Goal: Information Seeking & Learning: Learn about a topic

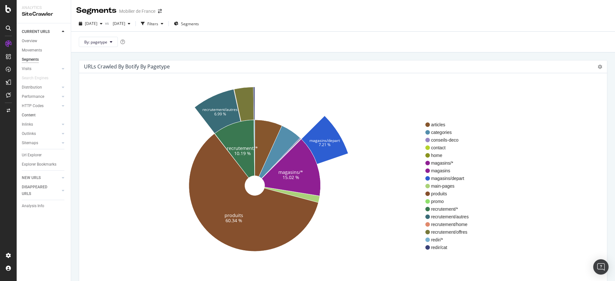
click at [36, 114] on link "Content" at bounding box center [44, 115] width 45 height 7
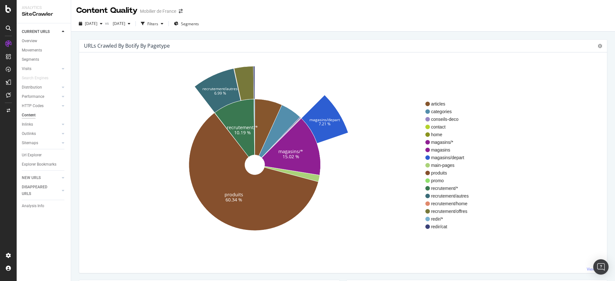
click at [35, 113] on div "Content" at bounding box center [29, 115] width 14 height 7
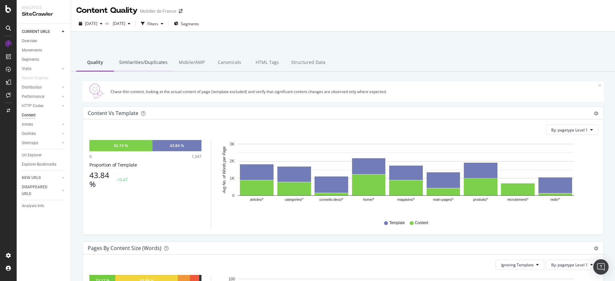
click at [139, 60] on div "Similarities/Duplicates" at bounding box center [143, 63] width 59 height 18
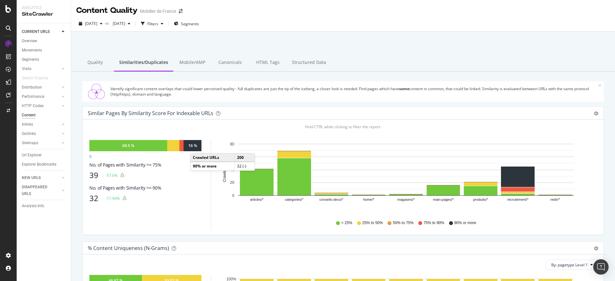
click at [197, 147] on div "16 %" at bounding box center [192, 145] width 9 height 5
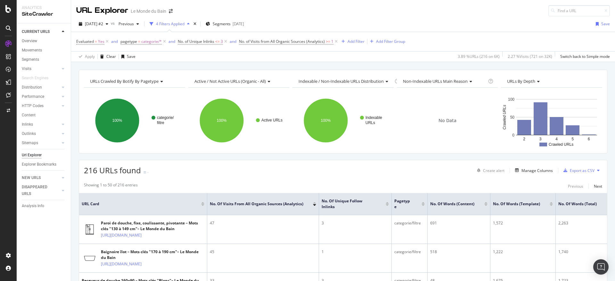
scroll to position [134, 0]
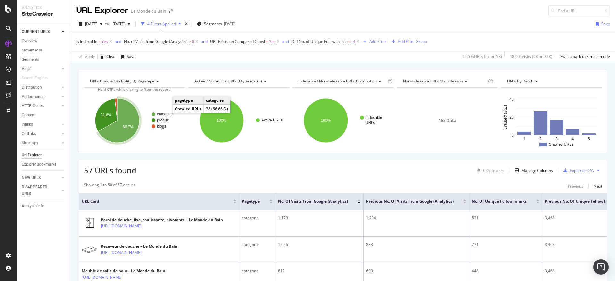
click at [166, 113] on text "categorie" at bounding box center [165, 114] width 16 height 4
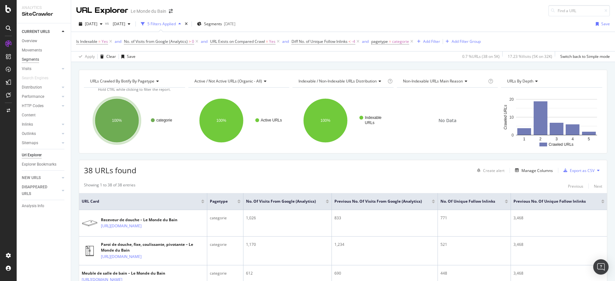
click at [34, 61] on div "Segments" at bounding box center [30, 59] width 17 height 7
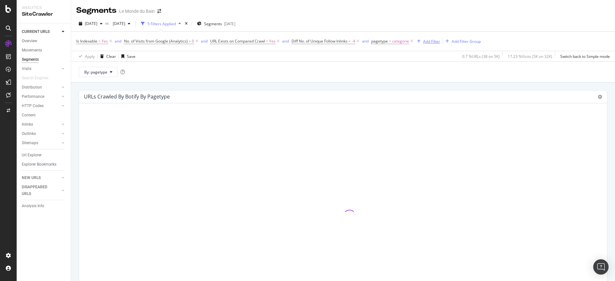
click at [416, 38] on div "Add Filter" at bounding box center [427, 41] width 26 height 7
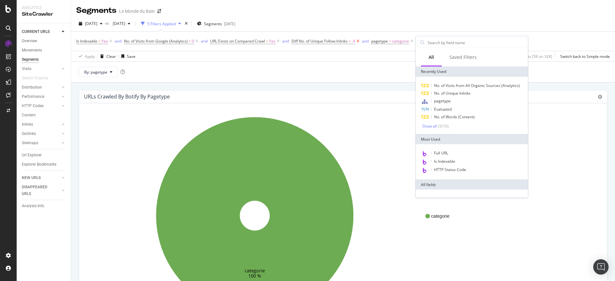
click at [358, 42] on icon at bounding box center [357, 41] width 5 height 6
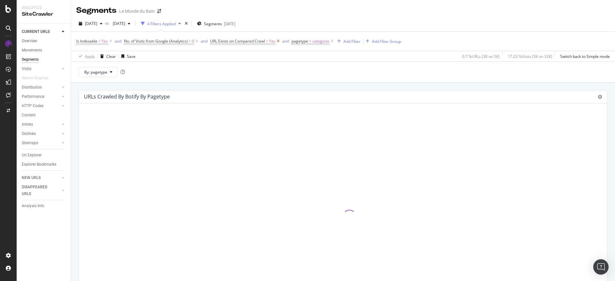
click at [276, 41] on icon at bounding box center [277, 41] width 5 height 6
click at [249, 41] on icon at bounding box center [250, 41] width 5 height 6
click at [198, 41] on icon at bounding box center [196, 41] width 5 height 6
click at [110, 41] on icon at bounding box center [110, 41] width 5 height 6
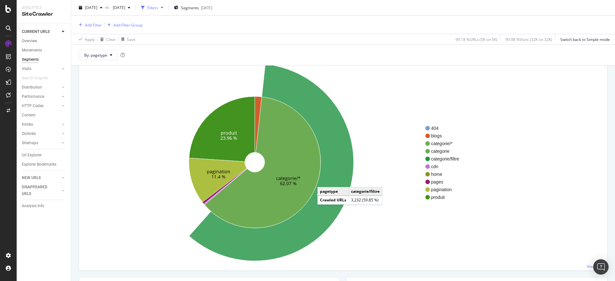
scroll to position [53, 0]
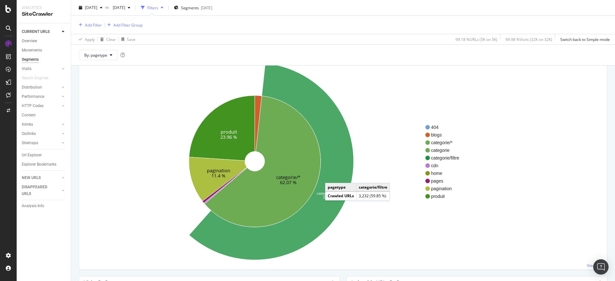
click at [331, 177] on icon at bounding box center [271, 161] width 164 height 197
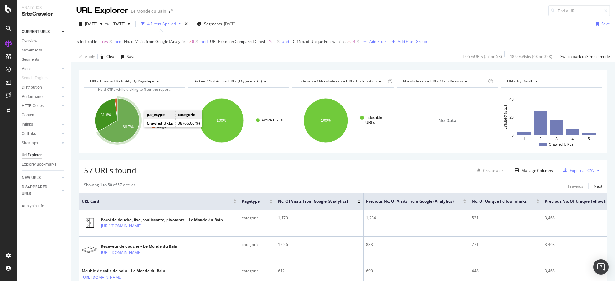
click at [132, 129] on icon "A chart." at bounding box center [118, 121] width 41 height 44
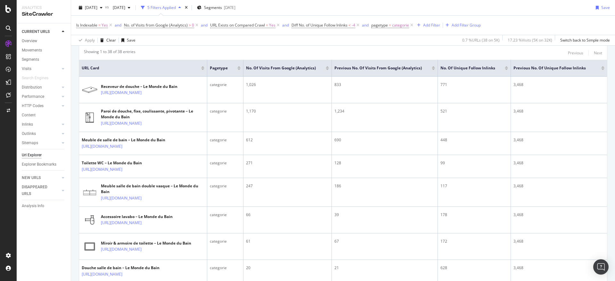
scroll to position [53, 0]
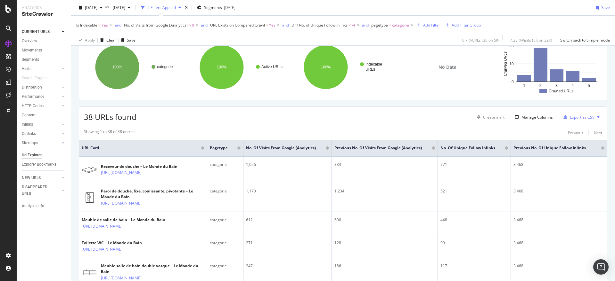
click at [551, 116] on div "Create alert Manage Columns Export as CSV" at bounding box center [538, 117] width 128 height 11
click at [570, 118] on div "Export as CSV" at bounding box center [582, 117] width 25 height 5
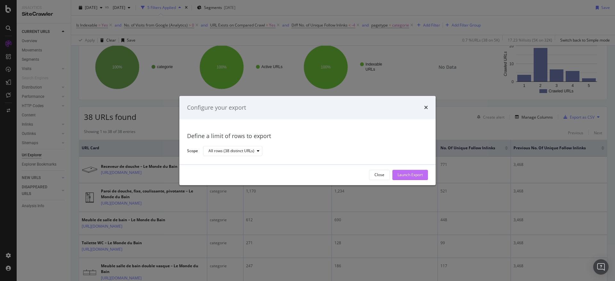
click at [405, 175] on div "Launch Export" at bounding box center [409, 175] width 25 height 5
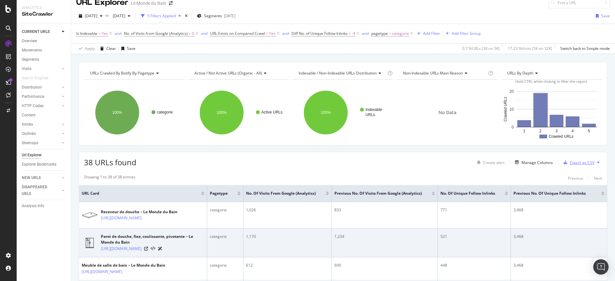
scroll to position [0, 0]
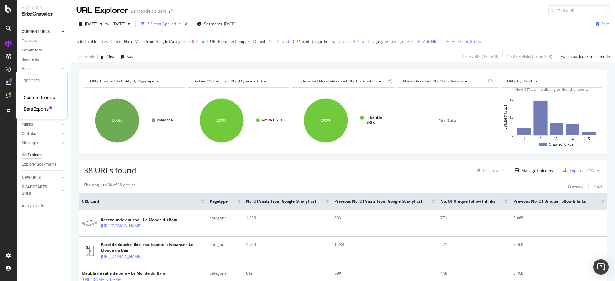
click at [30, 108] on div "DataExports" at bounding box center [36, 109] width 25 height 6
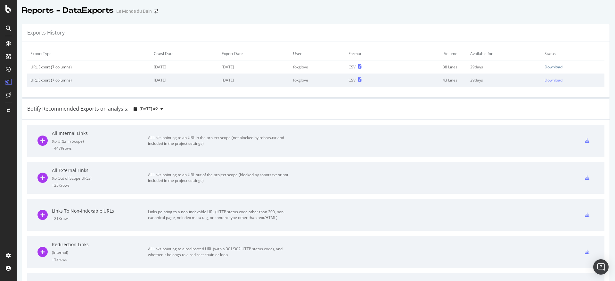
click at [545, 69] on div "Download" at bounding box center [553, 66] width 18 height 5
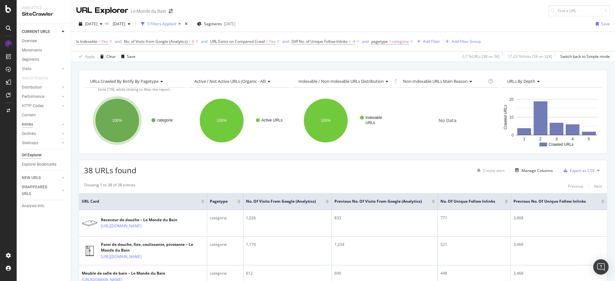
click at [30, 122] on div "Inlinks" at bounding box center [27, 124] width 11 height 7
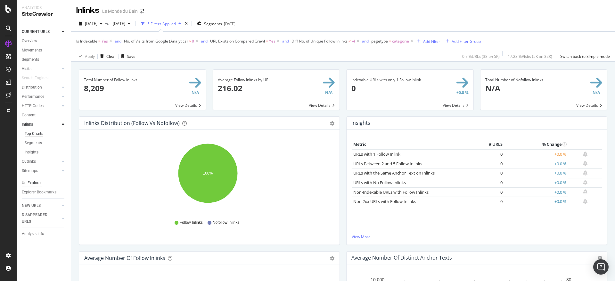
click at [34, 182] on div "Url Explorer" at bounding box center [32, 183] width 20 height 7
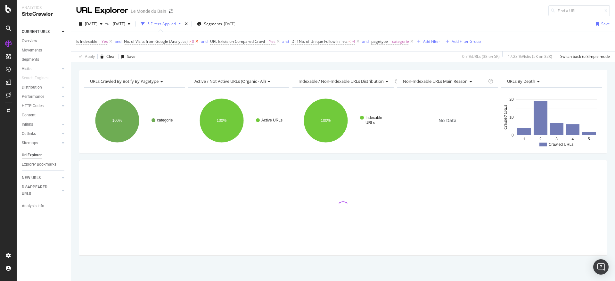
click at [196, 40] on icon at bounding box center [196, 41] width 5 height 6
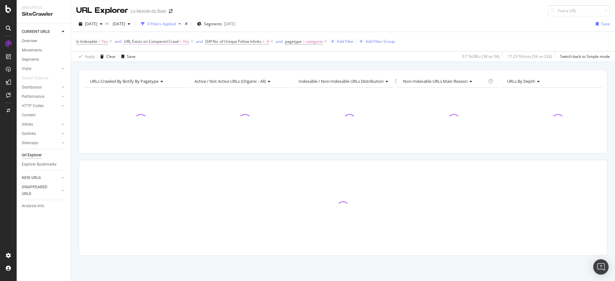
click at [188, 42] on span "Yes" at bounding box center [186, 41] width 6 height 9
click at [242, 61] on div "Apply Clear Save 0.7 % URLs ( 38 on 5K ) 17.23 % Visits ( 5K on 32K ) Switch ba…" at bounding box center [343, 56] width 544 height 11
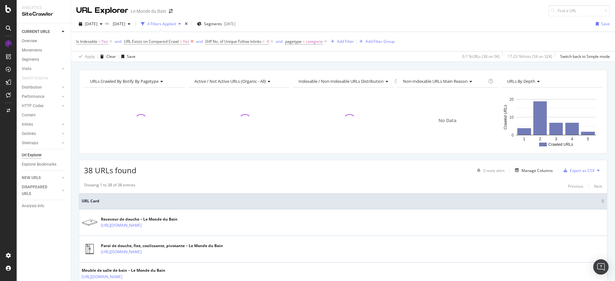
click at [192, 40] on icon at bounding box center [191, 41] width 5 height 6
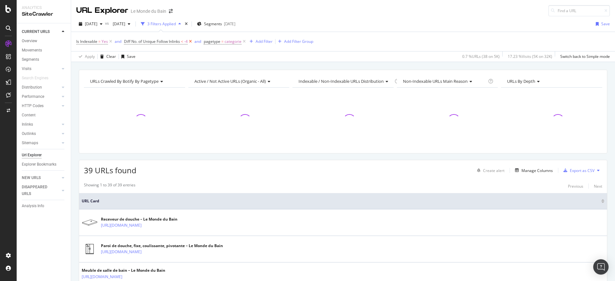
click at [192, 40] on icon at bounding box center [190, 41] width 5 height 6
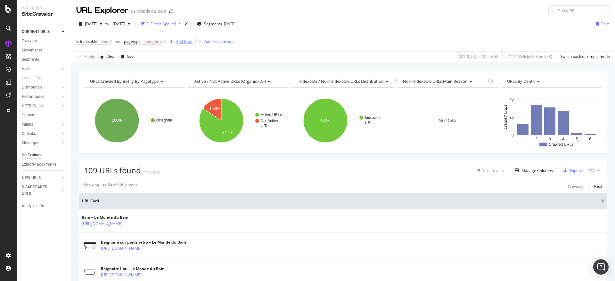
click at [181, 41] on div "Add Filter" at bounding box center [184, 41] width 17 height 5
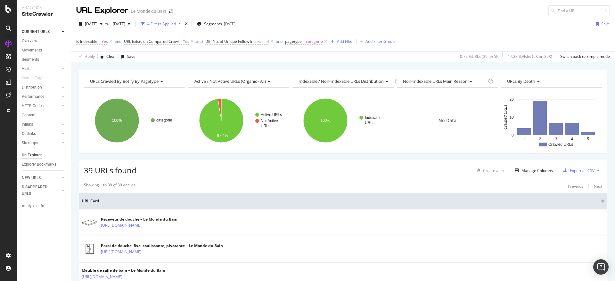
click at [475, 44] on div "Is Indexable = Yes and URL Exists on Compared Crawl = Yes and Diff No. of Uniqu…" at bounding box center [343, 41] width 534 height 19
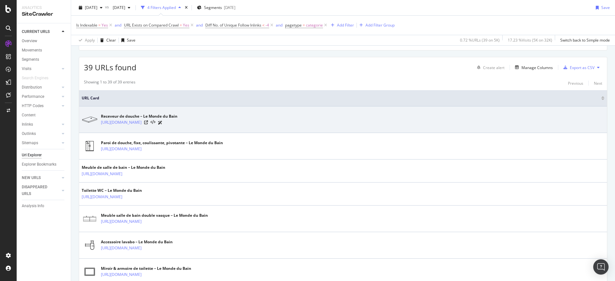
scroll to position [53, 0]
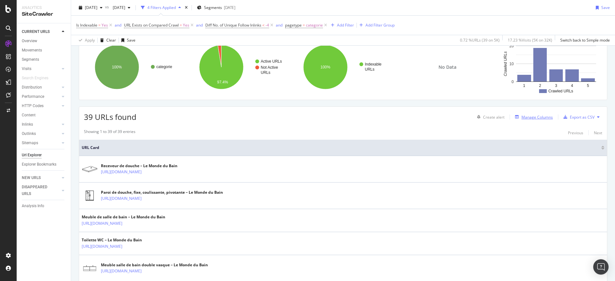
click at [525, 118] on div "Manage Columns" at bounding box center [536, 117] width 31 height 5
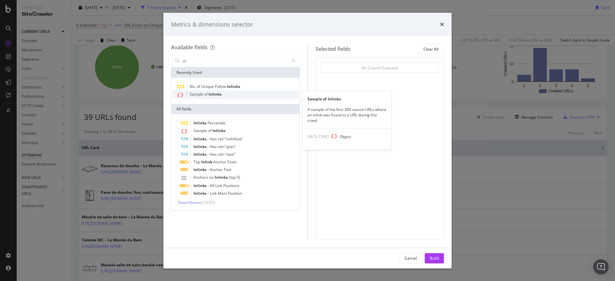
type input "i"
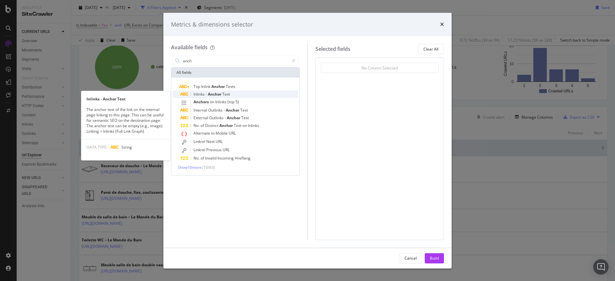
type input "anch"
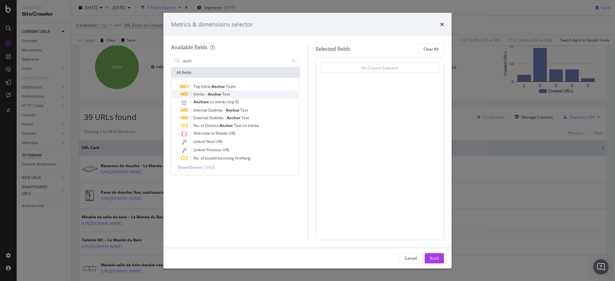
click at [249, 92] on div "Inlinks - Anchor Text" at bounding box center [239, 95] width 118 height 8
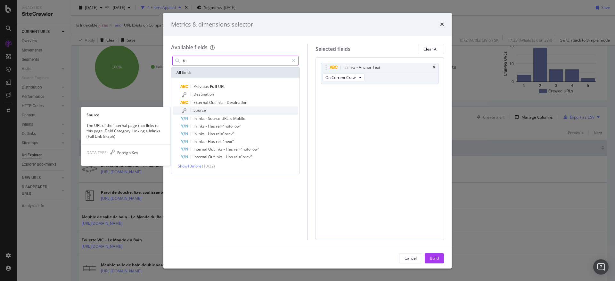
type input "fu"
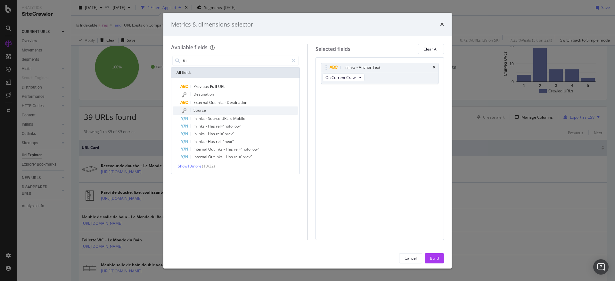
click at [227, 110] on div "Source" at bounding box center [239, 111] width 118 height 8
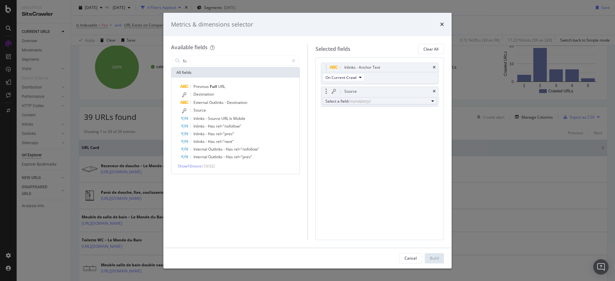
click at [356, 103] on div "(mandatory)" at bounding box center [359, 101] width 22 height 5
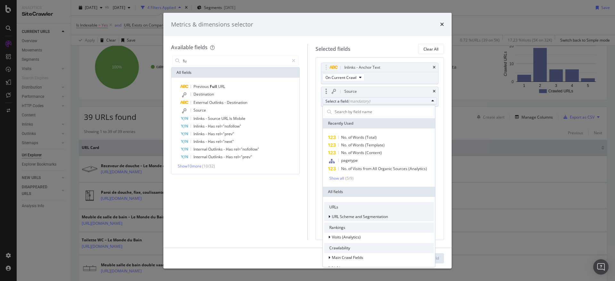
click at [360, 216] on span "URL Scheme and Segmentation" at bounding box center [360, 216] width 56 height 5
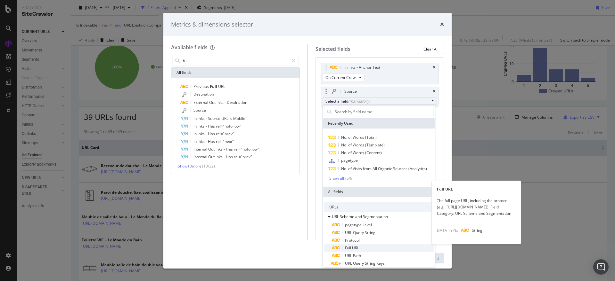
click at [364, 248] on span "Full URL" at bounding box center [383, 249] width 102 height 8
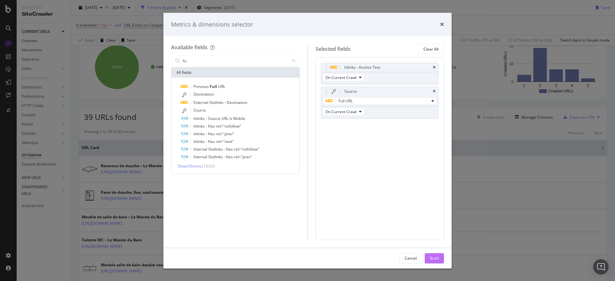
click at [436, 262] on div "Build" at bounding box center [434, 259] width 9 height 10
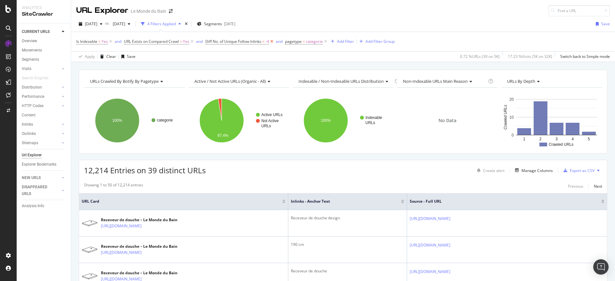
click at [273, 40] on icon at bounding box center [271, 41] width 5 height 6
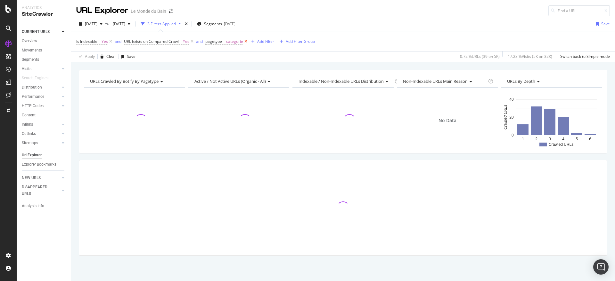
click at [245, 41] on icon at bounding box center [245, 41] width 5 height 6
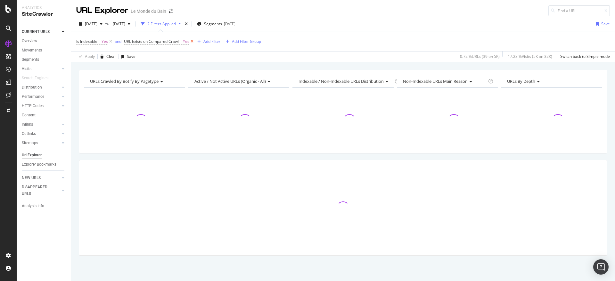
click at [189, 42] on icon at bounding box center [191, 41] width 5 height 6
click at [111, 41] on icon at bounding box center [110, 41] width 5 height 6
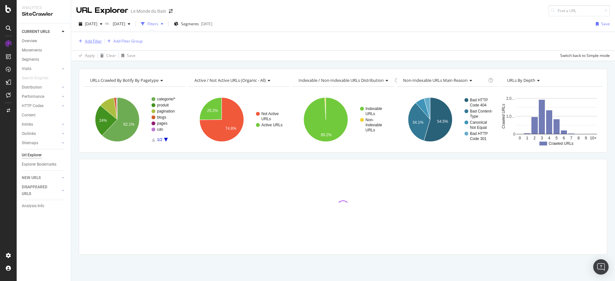
click at [99, 42] on div "Add Filter" at bounding box center [93, 40] width 17 height 5
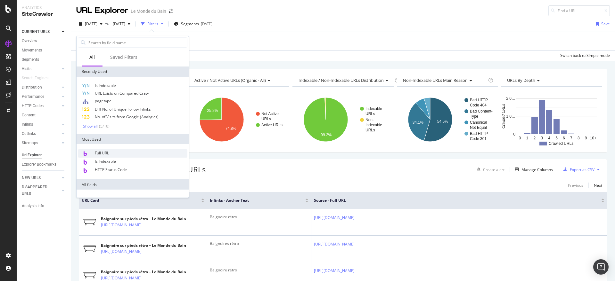
click at [113, 155] on div "Full URL" at bounding box center [133, 154] width 110 height 8
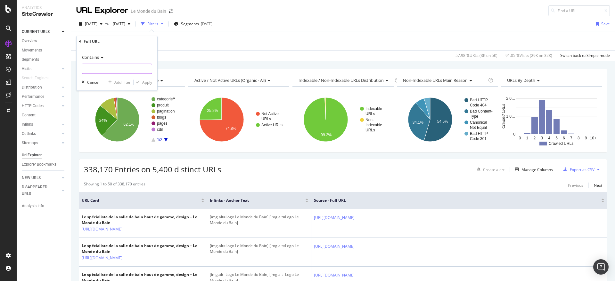
click at [122, 69] on input "text" at bounding box center [117, 69] width 70 height 10
paste input "https://www.lemondedubain.com/collections/receveurs-de-douche"
type input "https://www.lemondedubain.com/collections/receveurs-de-douche"
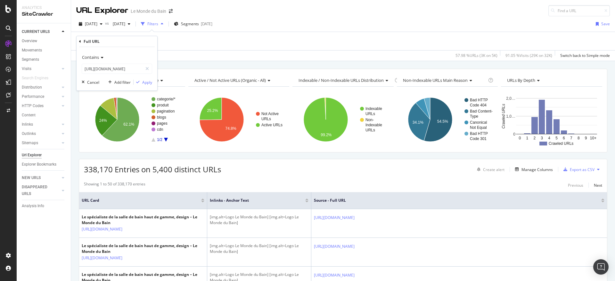
click at [99, 57] on icon at bounding box center [101, 58] width 4 height 4
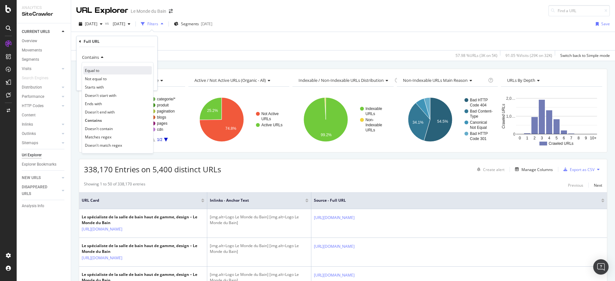
click at [102, 69] on div "Equal to" at bounding box center [117, 70] width 69 height 8
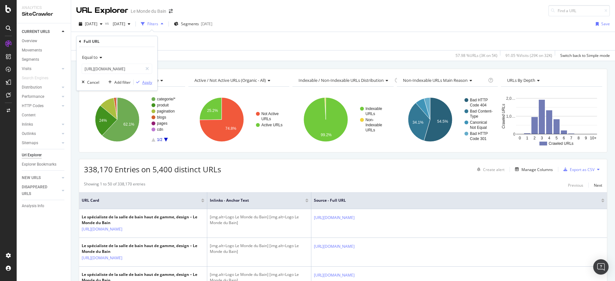
click at [149, 84] on div "Apply" at bounding box center [147, 82] width 10 height 5
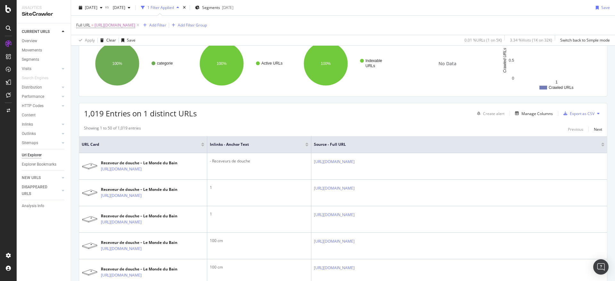
scroll to position [35, 0]
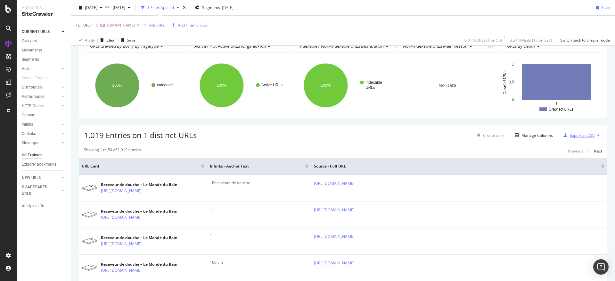
click at [572, 135] on div "Export as CSV" at bounding box center [582, 135] width 25 height 5
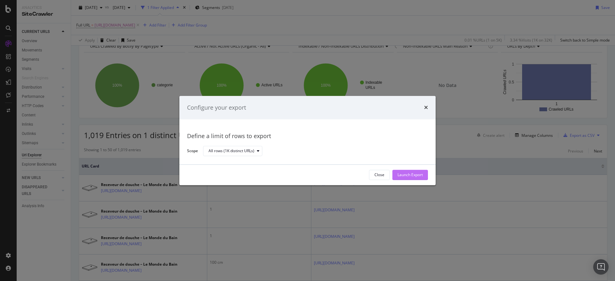
click at [404, 177] on div "Launch Export" at bounding box center [409, 175] width 25 height 5
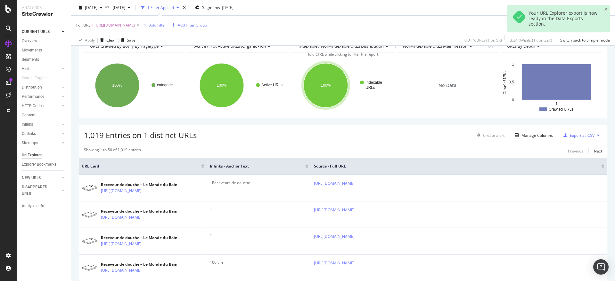
click at [11, 85] on icon at bounding box center [8, 82] width 5 height 5
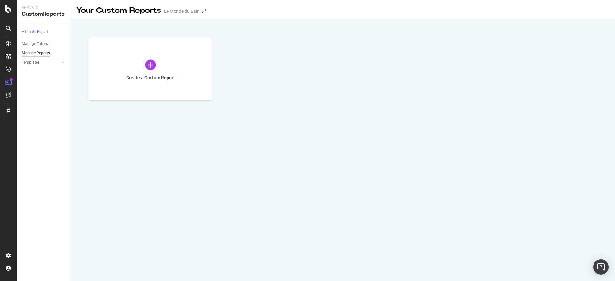
click at [8, 80] on icon at bounding box center [8, 82] width 6 height 6
click at [7, 43] on icon at bounding box center [8, 43] width 5 height 5
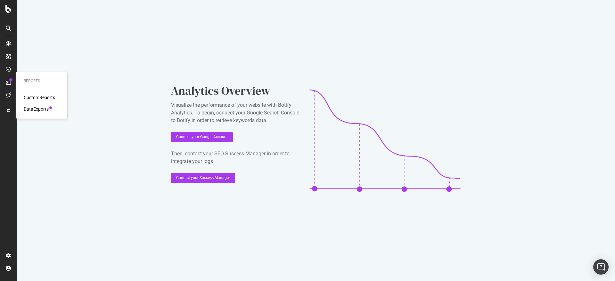
click at [34, 108] on div "DataExports" at bounding box center [36, 109] width 25 height 6
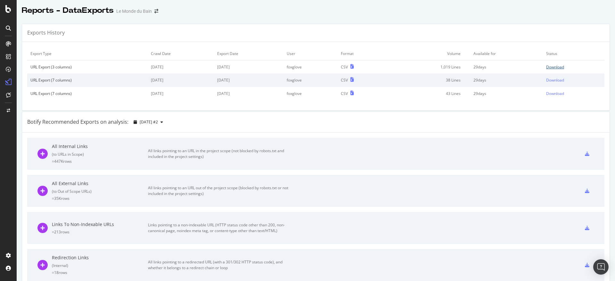
click at [546, 68] on div "Download" at bounding box center [555, 66] width 18 height 5
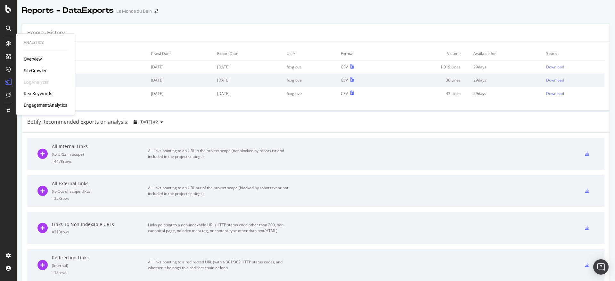
click at [34, 57] on div "Overview" at bounding box center [33, 59] width 18 height 6
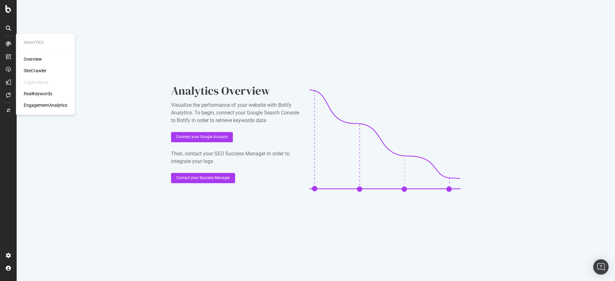
click at [29, 72] on div "SiteCrawler" at bounding box center [35, 71] width 23 height 6
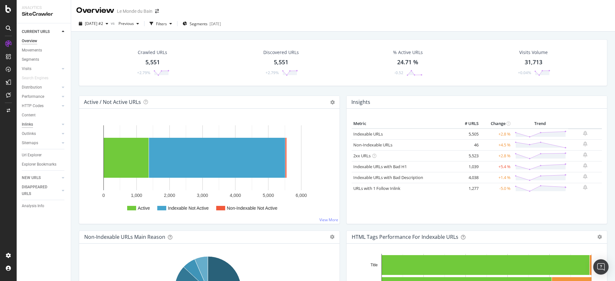
click at [28, 125] on div "Inlinks" at bounding box center [27, 124] width 11 height 7
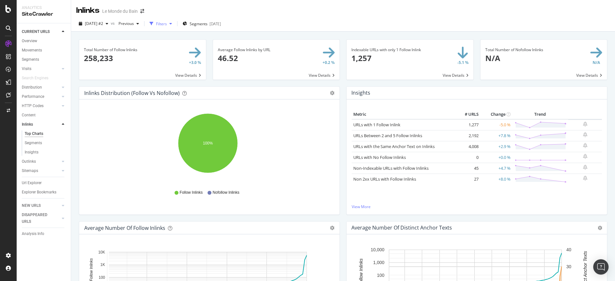
click at [167, 21] on div "Filters" at bounding box center [161, 23] width 11 height 5
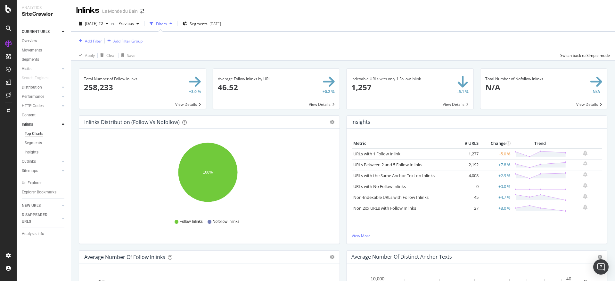
click at [90, 40] on div "Add Filter" at bounding box center [93, 40] width 17 height 5
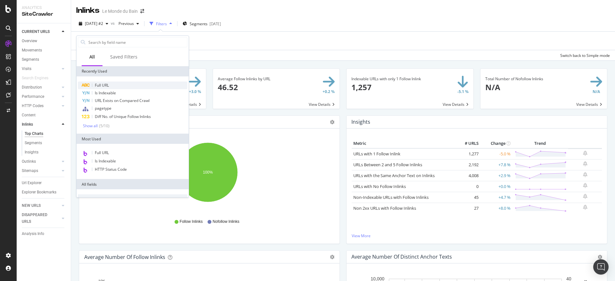
click at [113, 82] on div "Full URL" at bounding box center [133, 86] width 110 height 8
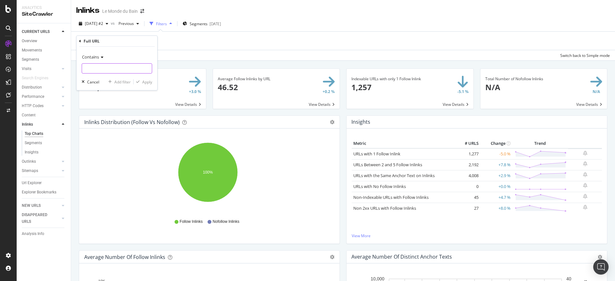
click at [112, 67] on input "text" at bounding box center [117, 68] width 70 height 10
paste input "/blogs/bloglemondedubain"
type input "/blogs/bloglemondedubain"
click at [148, 83] on div "Apply" at bounding box center [147, 81] width 10 height 5
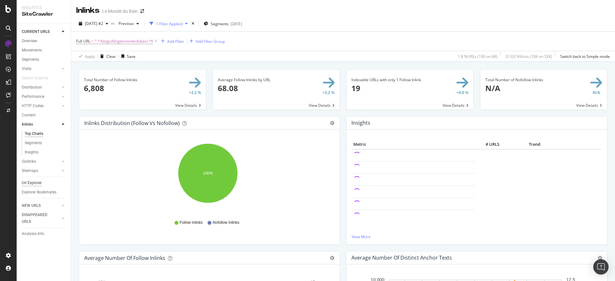
click at [34, 180] on div "Url Explorer" at bounding box center [32, 183] width 20 height 7
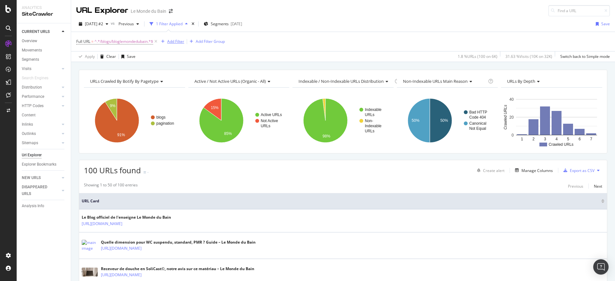
click at [174, 43] on div "Add Filter" at bounding box center [175, 41] width 17 height 5
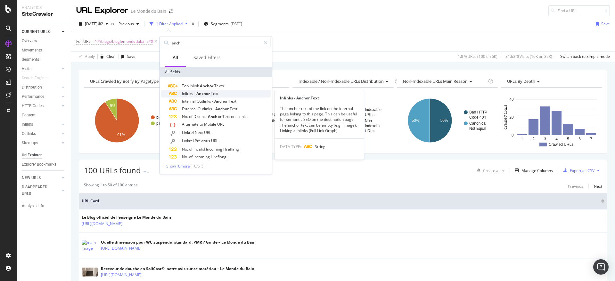
type input "anch"
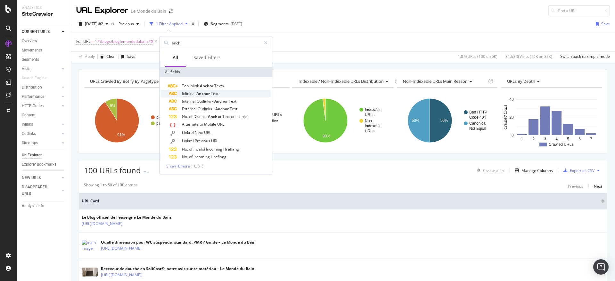
click at [248, 93] on div "Inlinks - Anchor Text" at bounding box center [220, 94] width 102 height 8
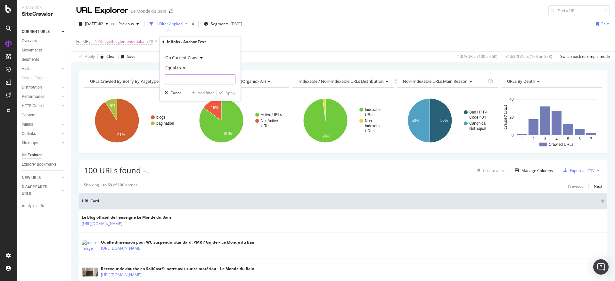
click at [191, 77] on input "text" at bounding box center [200, 79] width 70 height 10
type input "re"
click at [178, 69] on span "Equal to" at bounding box center [173, 68] width 16 height 6
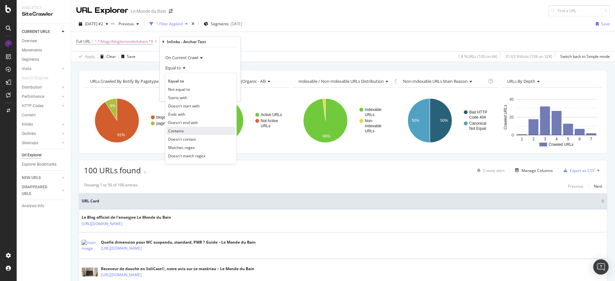
click at [201, 131] on div "Contains" at bounding box center [201, 131] width 69 height 8
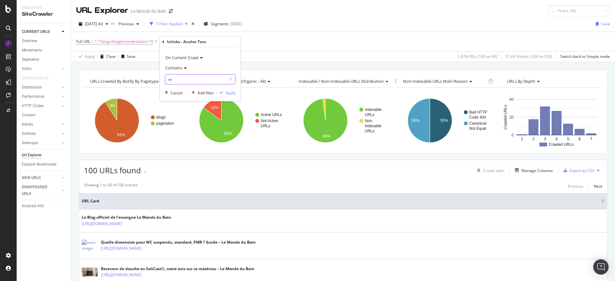
click at [186, 78] on input "re" at bounding box center [195, 79] width 61 height 10
drag, startPoint x: 185, startPoint y: 78, endPoint x: 145, endPoint y: 78, distance: 40.0
click at [145, 78] on body "Analytics SiteCrawler CURRENT URLS Overview Movements Segments Visits Analysis …" at bounding box center [307, 140] width 615 height 281
type input "r"
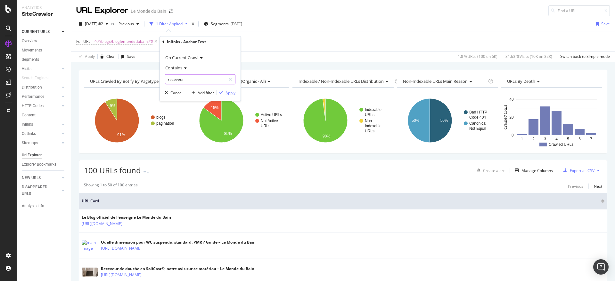
type input "receveur"
click at [233, 94] on div "Apply" at bounding box center [230, 92] width 10 height 5
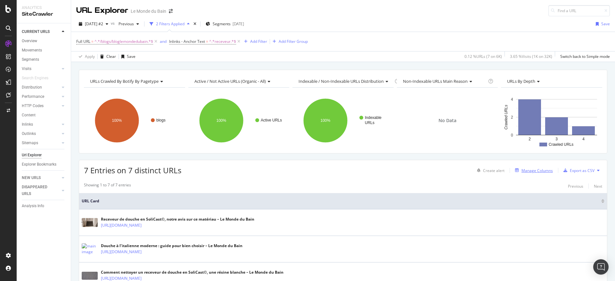
click at [530, 170] on div "Manage Columns" at bounding box center [536, 170] width 31 height 5
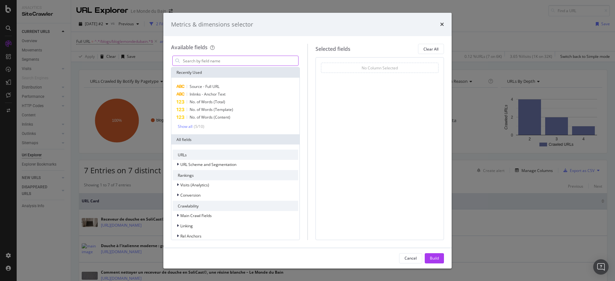
click at [248, 59] on input "modal" at bounding box center [240, 61] width 116 height 10
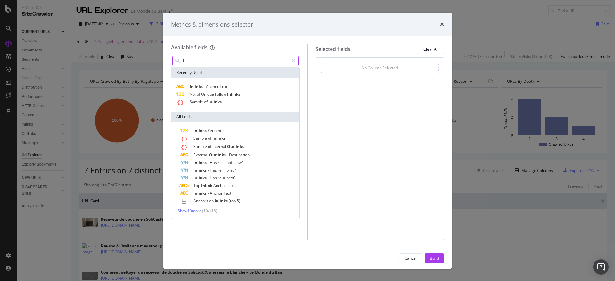
type input "l"
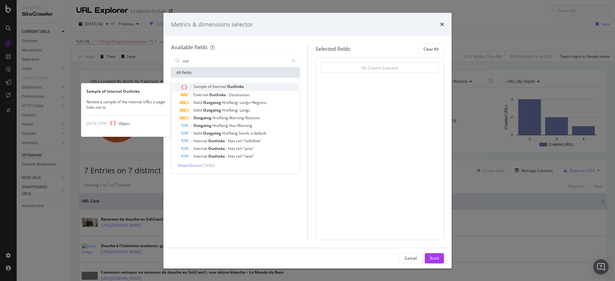
type input "out"
click at [249, 85] on div "Sample of Internal Outlinks" at bounding box center [239, 87] width 118 height 8
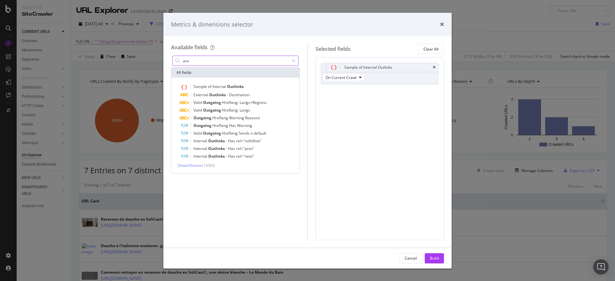
type input "anch"
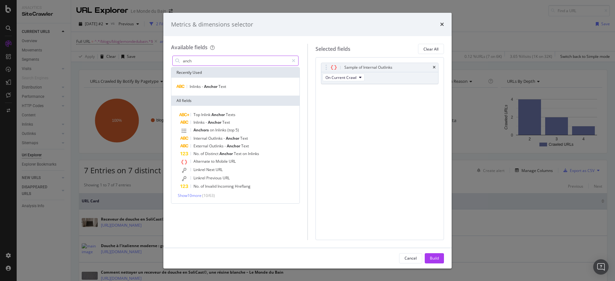
drag, startPoint x: 203, startPoint y: 61, endPoint x: 160, endPoint y: 60, distance: 42.9
click at [160, 60] on div "Metrics & dimensions selector Available fields anch Recently Used Inlinks - Anc…" at bounding box center [307, 140] width 615 height 281
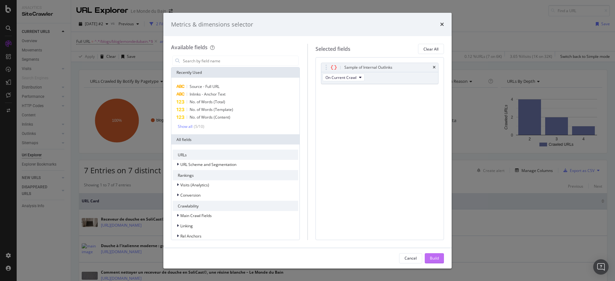
click at [431, 255] on div "Build" at bounding box center [434, 259] width 9 height 10
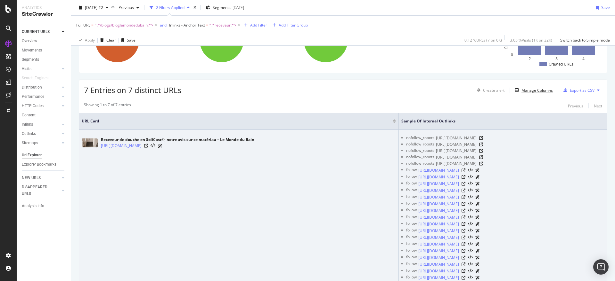
scroll to position [80, 0]
click at [148, 145] on icon at bounding box center [146, 146] width 4 height 4
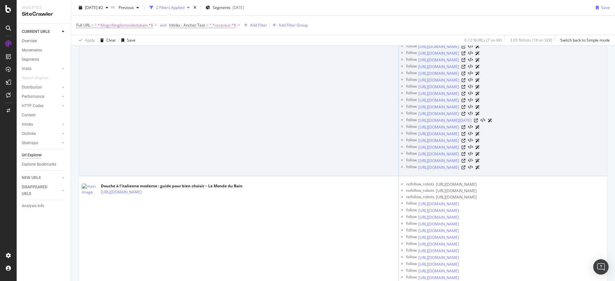
scroll to position [347, 0]
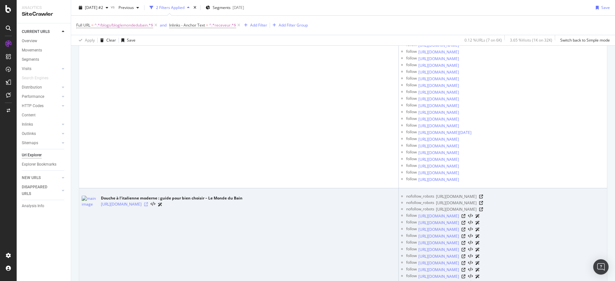
click at [148, 207] on icon at bounding box center [146, 205] width 4 height 4
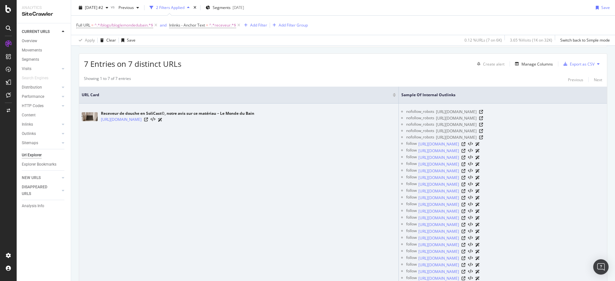
scroll to position [0, 0]
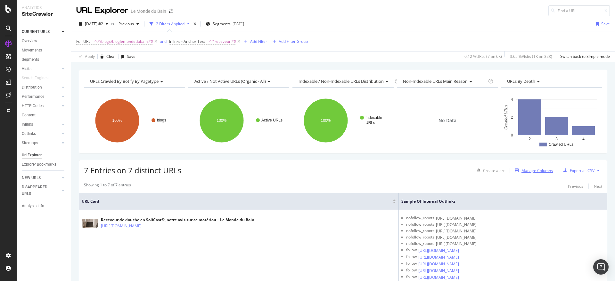
click at [521, 167] on button "Manage Columns" at bounding box center [532, 171] width 40 height 8
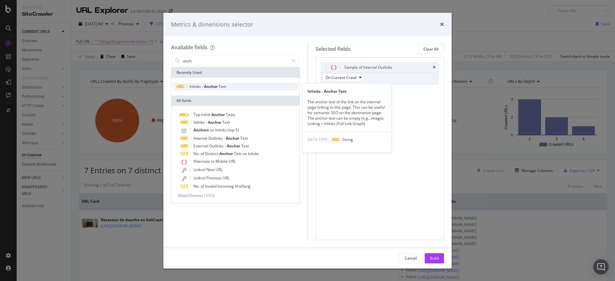
type input "anch"
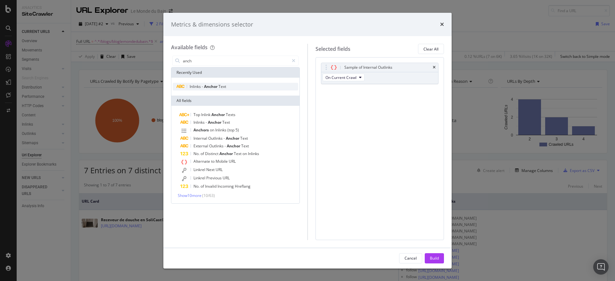
click at [227, 88] on div "Inlinks - Anchor Text" at bounding box center [236, 87] width 126 height 8
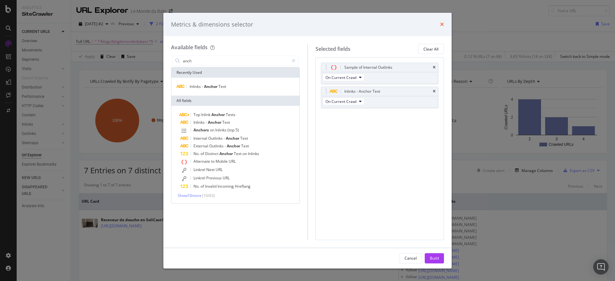
click at [441, 23] on icon "times" at bounding box center [442, 24] width 4 height 5
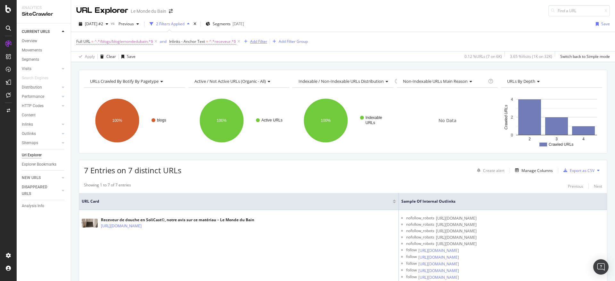
click at [264, 40] on div "Add Filter" at bounding box center [258, 41] width 17 height 5
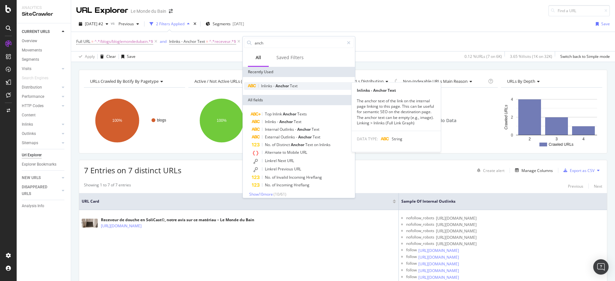
click at [297, 86] on span "Text" at bounding box center [294, 85] width 8 height 5
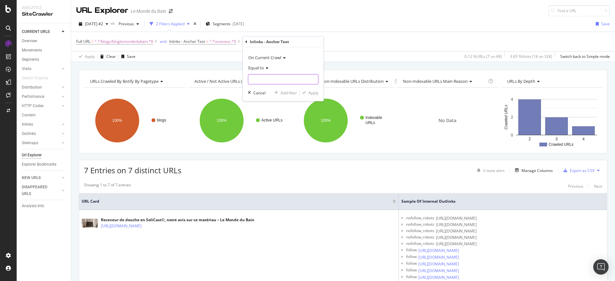
click at [278, 77] on input "text" at bounding box center [283, 79] width 70 height 10
click at [262, 69] on span "Equal to" at bounding box center [256, 68] width 16 height 6
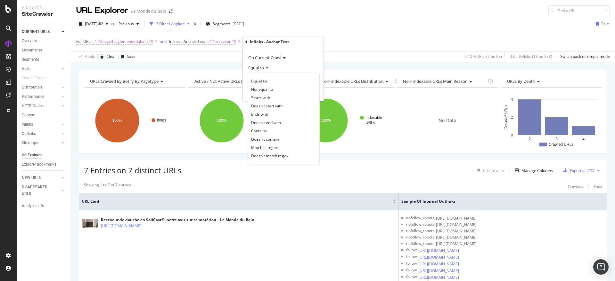
click at [308, 62] on div "On Current Crawl" at bounding box center [283, 58] width 70 height 10
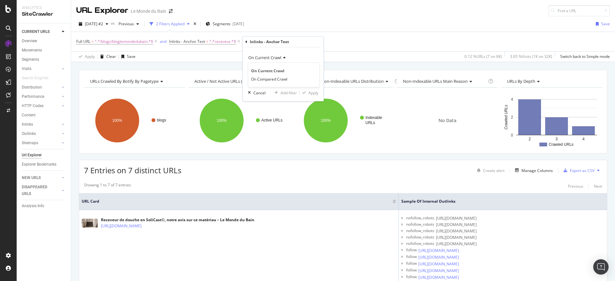
click at [346, 49] on div "Full URL = ^.*/blogs/bloglemondedubain.*$ and Inlinks - Anchor Text = ^.*receve…" at bounding box center [343, 41] width 534 height 19
click at [306, 39] on div "missing value" at bounding box center [309, 41] width 24 height 5
click at [279, 81] on input "text" at bounding box center [294, 78] width 70 height 10
type input "receveur de douche"
click at [320, 93] on div "Apply" at bounding box center [324, 91] width 10 height 5
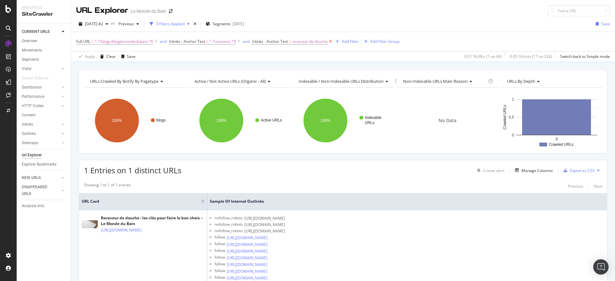
click at [331, 42] on icon at bounding box center [330, 41] width 5 height 6
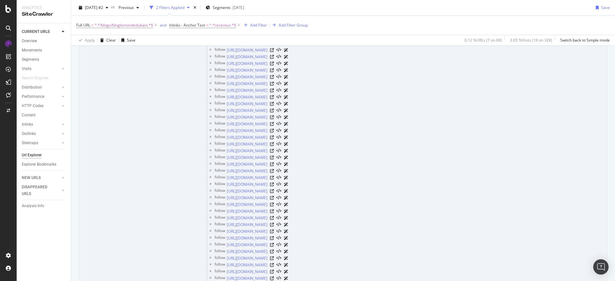
scroll to position [774, 0]
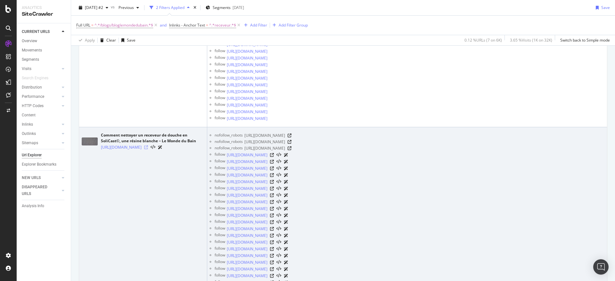
click at [148, 150] on icon at bounding box center [146, 148] width 4 height 4
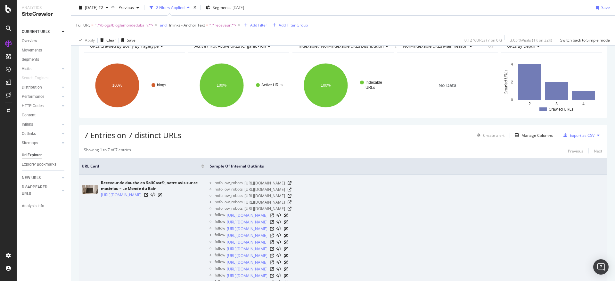
scroll to position [0, 0]
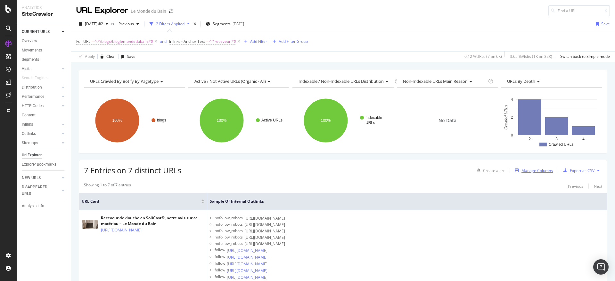
click at [513, 170] on div "button" at bounding box center [516, 171] width 9 height 4
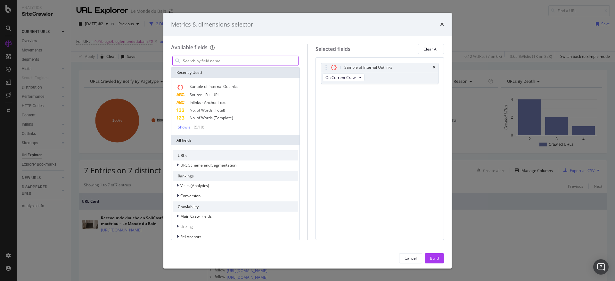
click at [222, 58] on input "modal" at bounding box center [240, 61] width 116 height 10
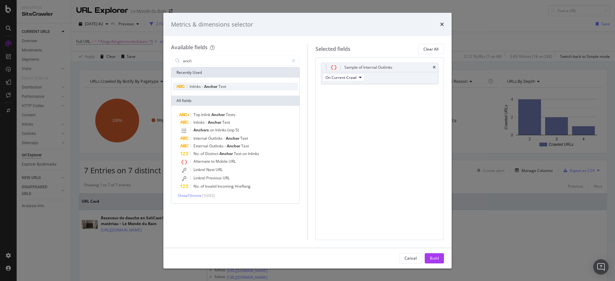
type input "anch"
click at [224, 88] on span "Text" at bounding box center [222, 86] width 8 height 5
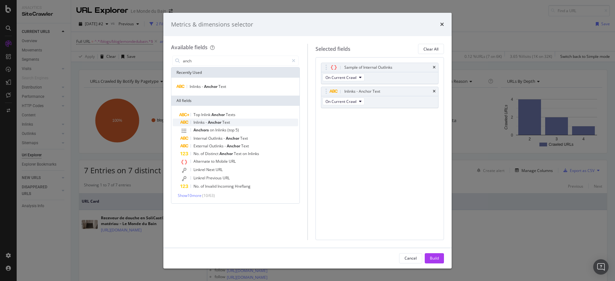
click at [224, 120] on span "Text" at bounding box center [226, 122] width 8 height 5
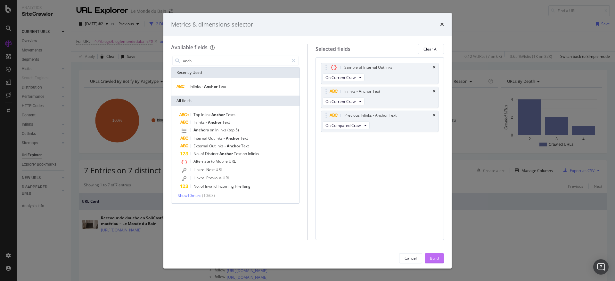
click at [438, 260] on div "Build" at bounding box center [434, 258] width 9 height 5
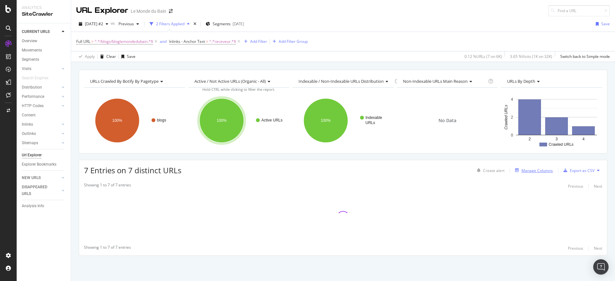
click at [539, 169] on div "Manage Columns" at bounding box center [536, 170] width 31 height 5
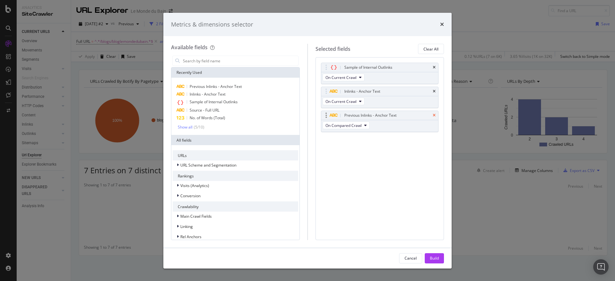
click at [433, 114] on icon "times" at bounding box center [434, 116] width 3 height 4
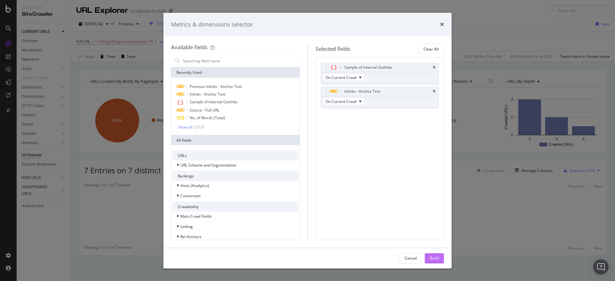
click at [431, 257] on div "Build" at bounding box center [434, 258] width 9 height 5
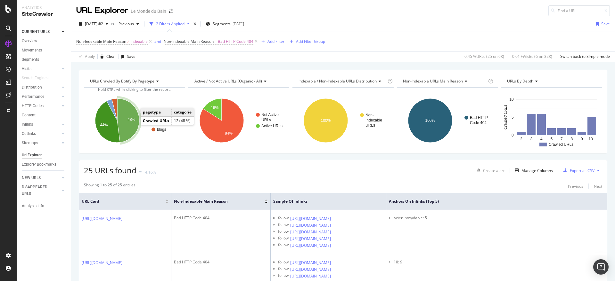
click at [123, 124] on icon "A chart." at bounding box center [128, 121] width 22 height 44
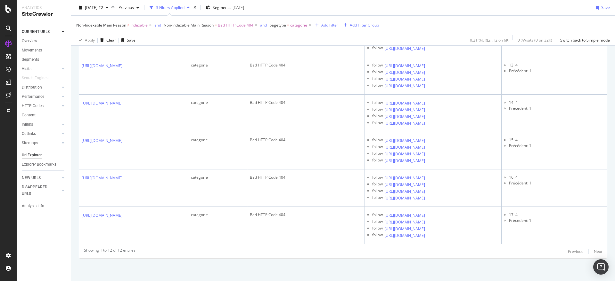
scroll to position [534, 0]
